Goal: Book appointment/travel/reservation

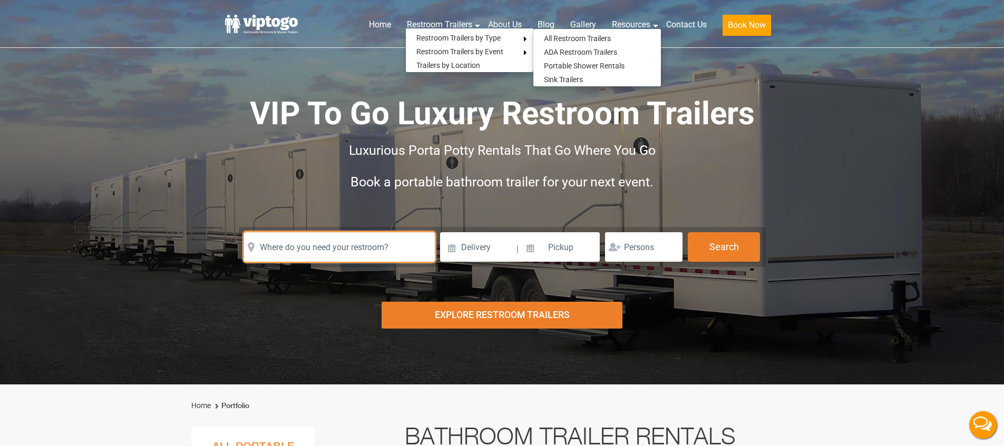
click at [311, 253] on input "text" at bounding box center [339, 247] width 191 height 30
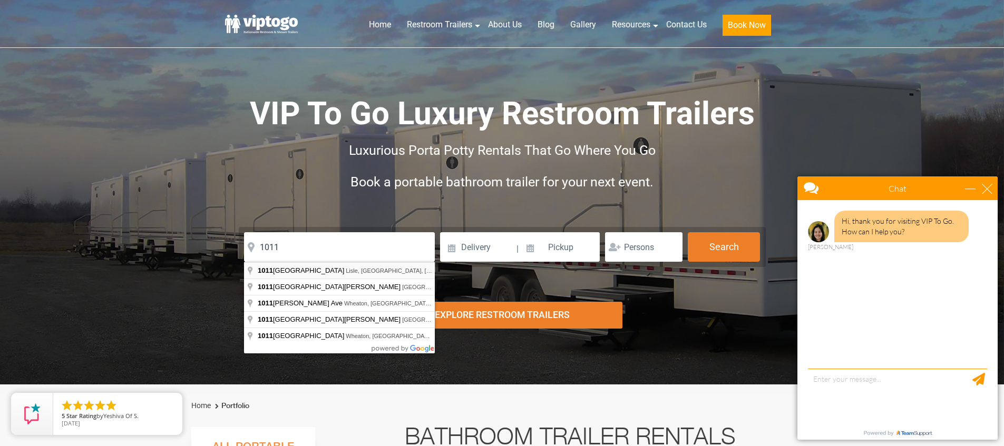
type input "[STREET_ADDRESS]"
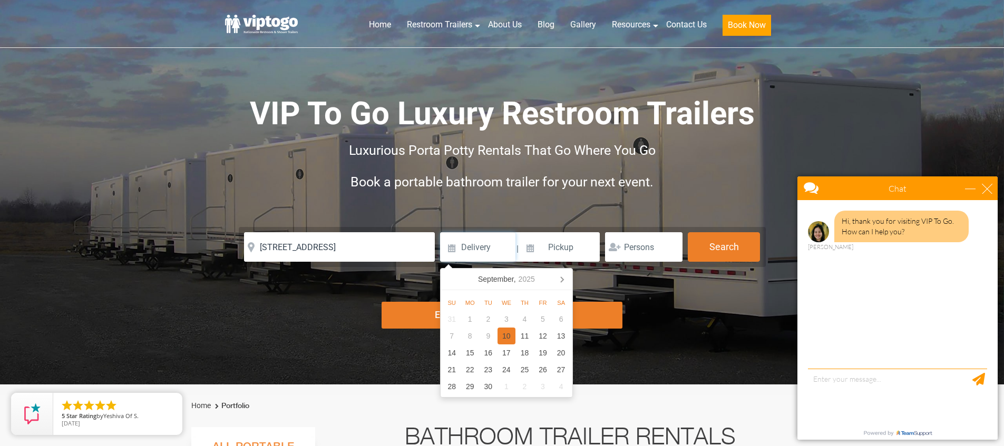
click at [505, 337] on div "10" at bounding box center [507, 336] width 18 height 17
type input "[DATE]"
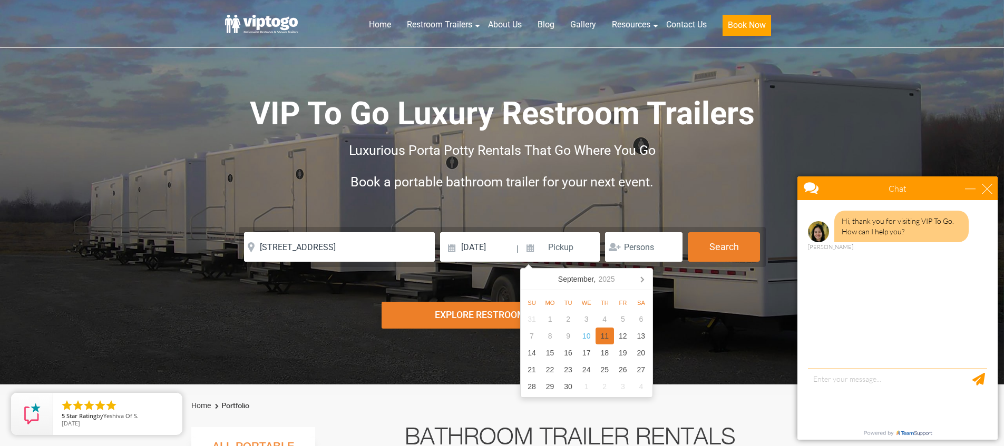
click at [609, 332] on div "11" at bounding box center [605, 336] width 18 height 17
type input "[DATE]"
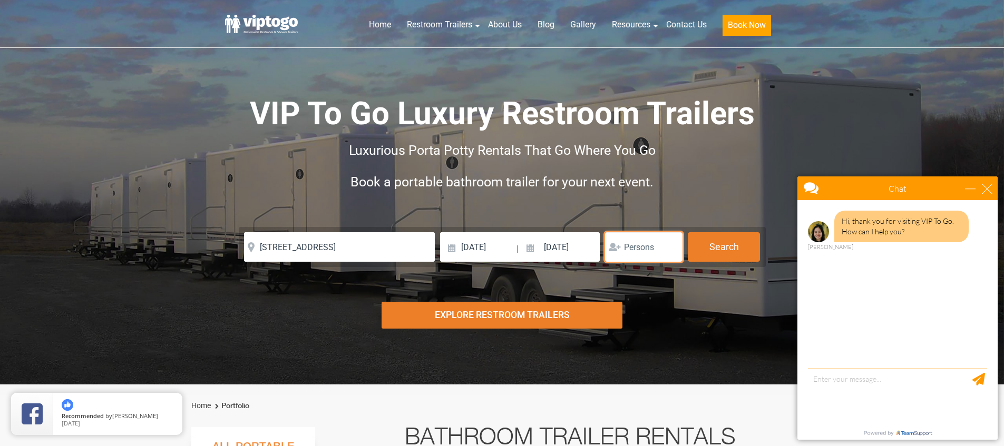
click at [642, 259] on input "number" at bounding box center [643, 247] width 77 height 30
type input "1"
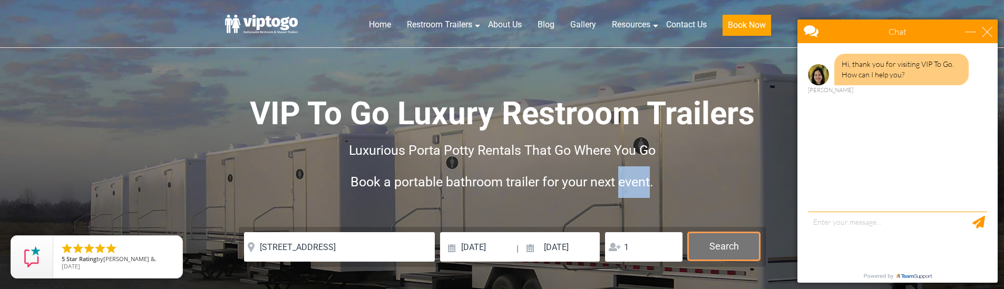
click at [727, 255] on button "Search" at bounding box center [724, 246] width 72 height 28
